Goal: Transaction & Acquisition: Purchase product/service

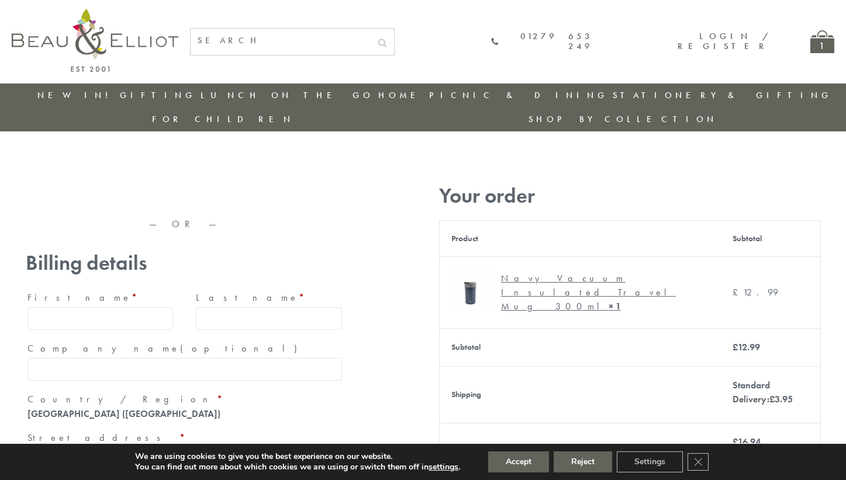
type input "[EMAIL_ADDRESS][DOMAIN_NAME]"
type input "[PERSON_NAME]"
type input "23, [GEOGRAPHIC_DATA], [GEOGRAPHIC_DATA]"
type input "[GEOGRAPHIC_DATA]"
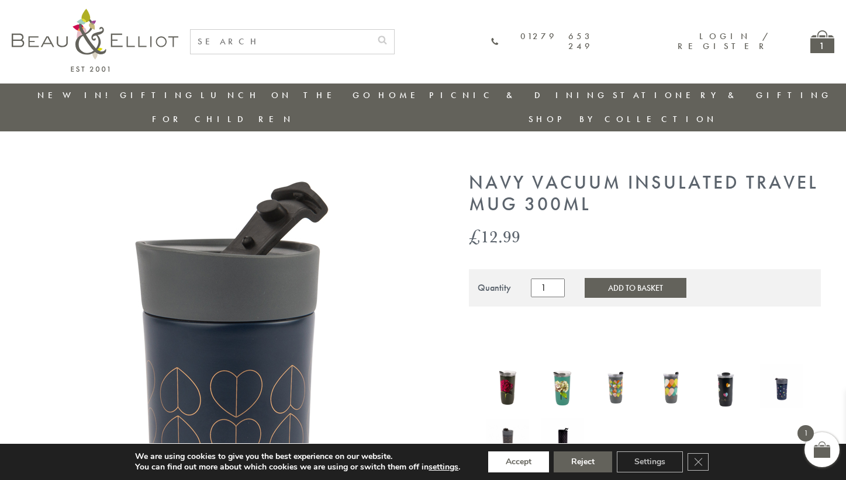
click at [518, 462] on button "Accept" at bounding box center [518, 462] width 61 height 21
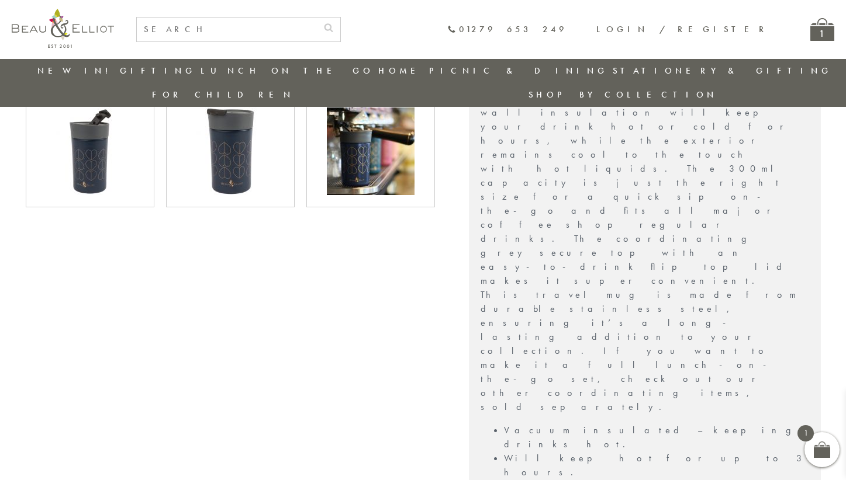
scroll to position [480, 0]
